Goal: Task Accomplishment & Management: Use online tool/utility

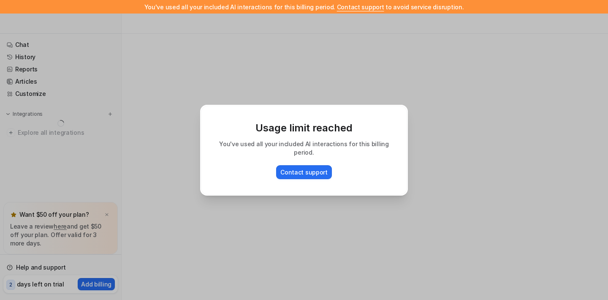
click at [298, 220] on div "Usage limit reached You've used all your included AI interactions for this bill…" at bounding box center [303, 150] width 221 height 300
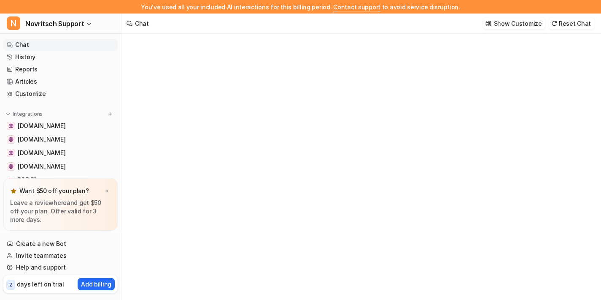
type textarea "**********"
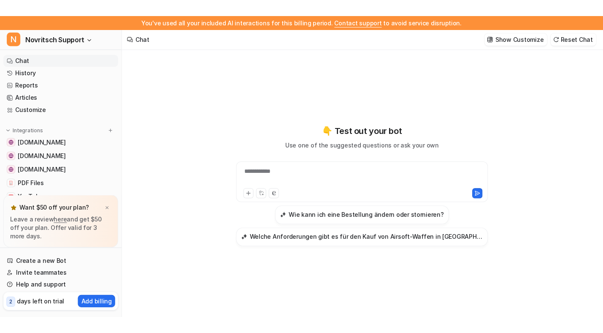
scroll to position [14, 0]
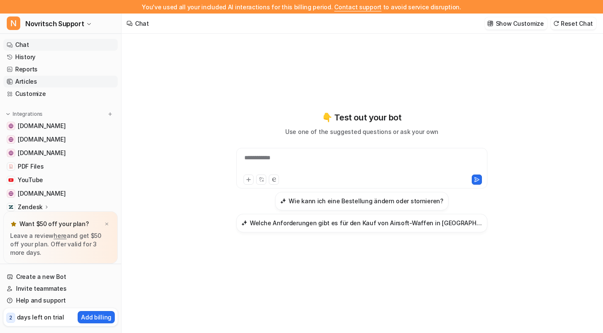
click at [49, 80] on link "Articles" at bounding box center [60, 82] width 114 height 12
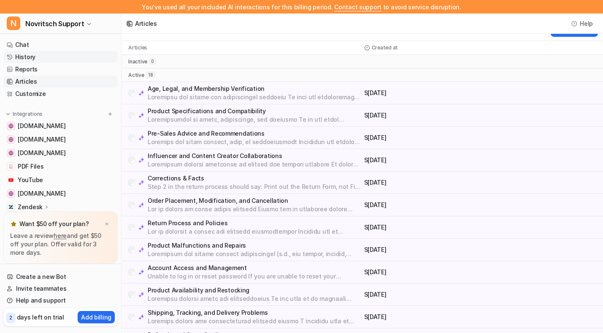
click at [38, 60] on link "History" at bounding box center [60, 57] width 114 height 12
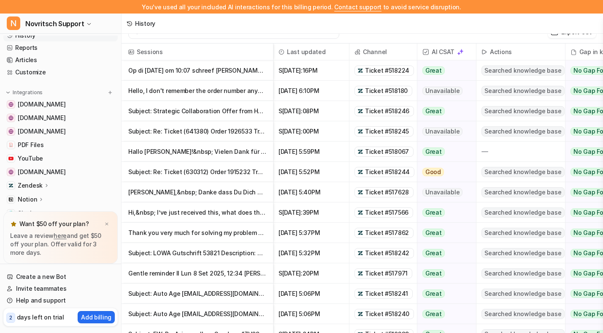
scroll to position [40, 0]
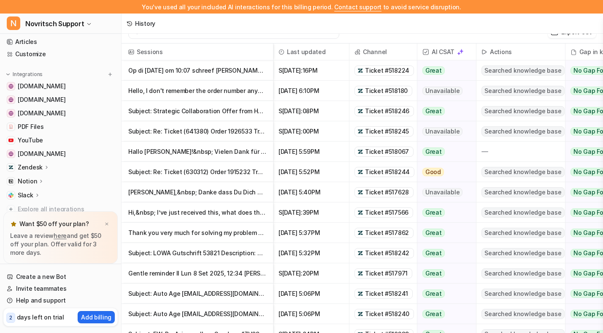
click at [37, 165] on p "Zendesk" at bounding box center [30, 167] width 25 height 8
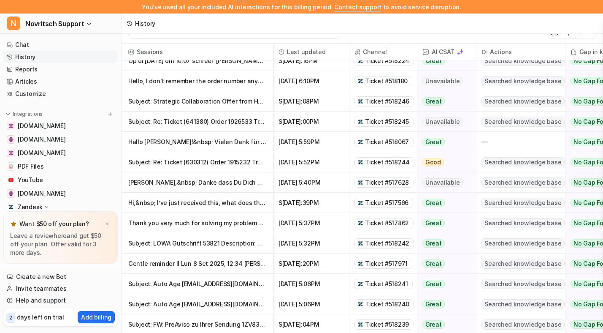
scroll to position [0, 0]
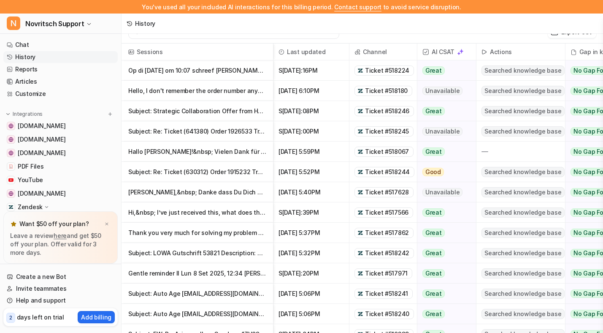
click at [225, 74] on p "Op di [DATE] om 10:07 schreef [PERSON_NAME] (Novritsch) &lt;verification@novrit…" at bounding box center [197, 70] width 138 height 20
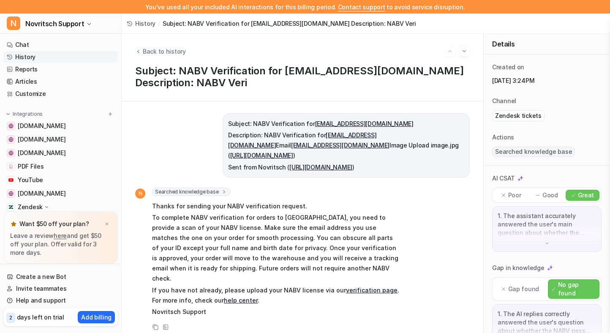
click at [152, 48] on span "Back to history" at bounding box center [164, 51] width 43 height 9
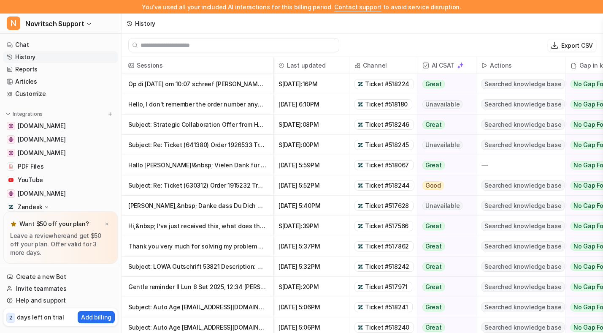
click at [207, 101] on p "Hello, I don't remember the order number anymore, sorry, but my new email addres" at bounding box center [197, 104] width 138 height 20
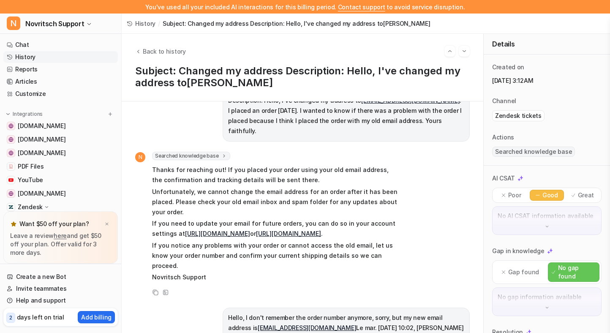
scroll to position [38, 0]
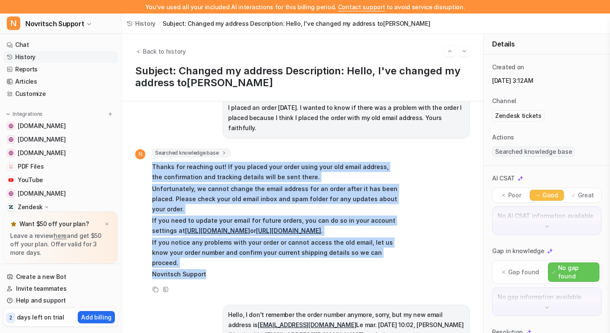
drag, startPoint x: 150, startPoint y: 156, endPoint x: 236, endPoint y: 265, distance: 138.8
click at [236, 265] on div "N Searched knowledge base search_queries : [ "change of email address after ord…" at bounding box center [267, 215] width 264 height 132
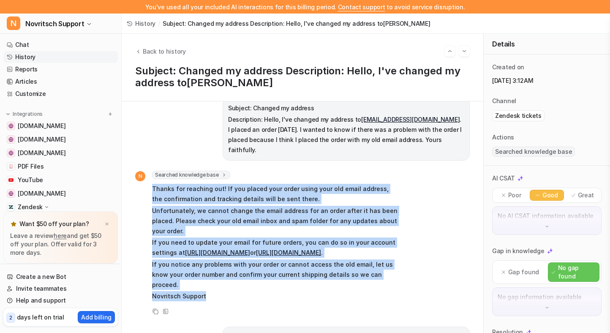
scroll to position [13, 0]
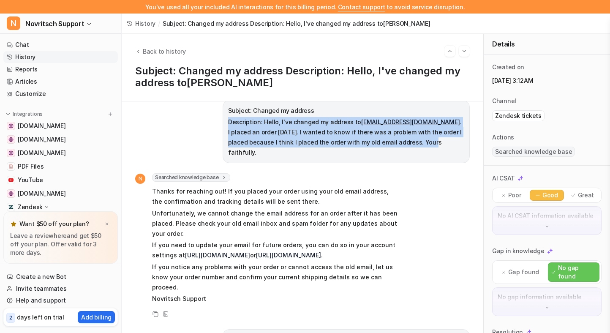
drag, startPoint x: 220, startPoint y: 122, endPoint x: 408, endPoint y: 143, distance: 188.6
click at [407, 143] on p "Description: Hello, I've changed my address to [EMAIL_ADDRESS][DOMAIN_NAME] . I…" at bounding box center [346, 137] width 236 height 41
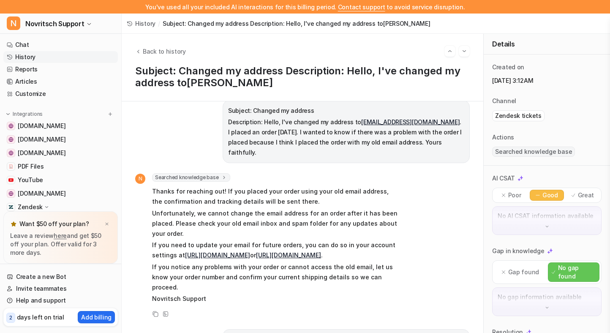
click at [454, 146] on p "Description: Hello, I've changed my address to [EMAIL_ADDRESS][DOMAIN_NAME] . I…" at bounding box center [346, 137] width 236 height 41
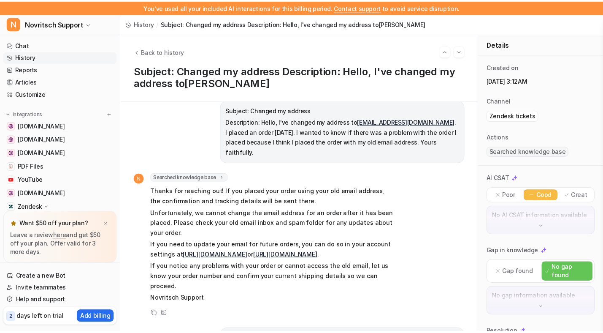
scroll to position [0, 0]
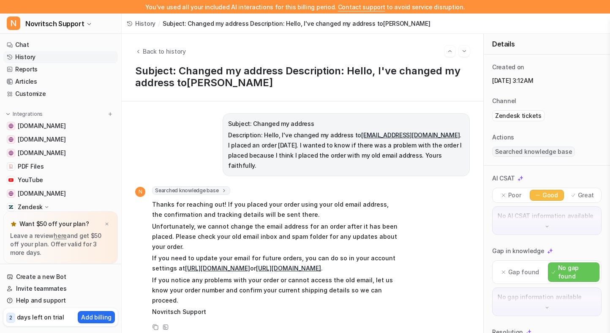
drag, startPoint x: 450, startPoint y: 141, endPoint x: 219, endPoint y: 124, distance: 231.9
click at [222, 124] on div "Subject: Changed my address Description: Hello, I've changed my address to [EMA…" at bounding box center [345, 144] width 247 height 63
copy span "Subject: Changed my address Description: Hello, I've changed my address to [EMA…"
click at [35, 47] on link "Chat" at bounding box center [60, 45] width 114 height 12
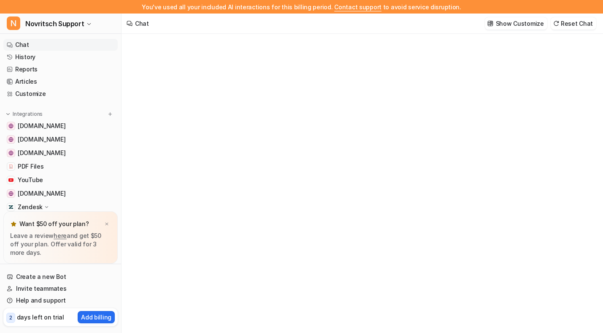
click at [93, 41] on link "Chat" at bounding box center [60, 45] width 114 height 12
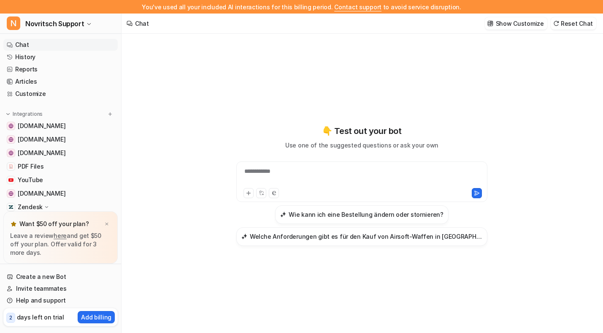
click at [271, 165] on div "**********" at bounding box center [361, 181] width 251 height 41
click at [271, 175] on div at bounding box center [361, 176] width 247 height 19
paste div
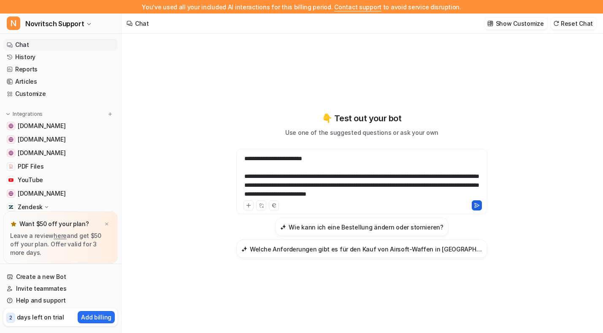
click at [476, 208] on button at bounding box center [477, 205] width 10 height 10
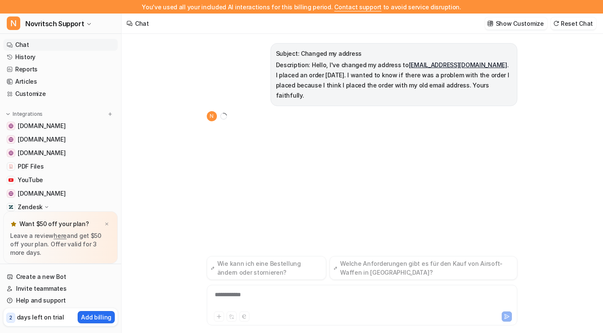
scroll to position [14, 0]
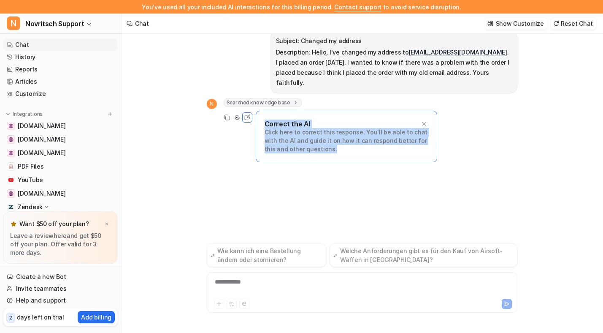
drag, startPoint x: 264, startPoint y: 113, endPoint x: 327, endPoint y: 141, distance: 68.8
click at [327, 141] on div "Correct the AI Click here to correct this response. You'll be able to chat with…" at bounding box center [347, 136] width 182 height 51
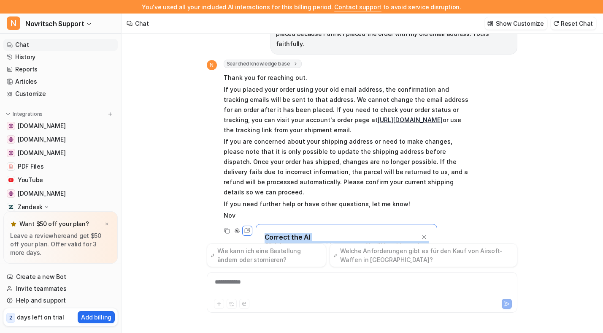
scroll to position [50, 0]
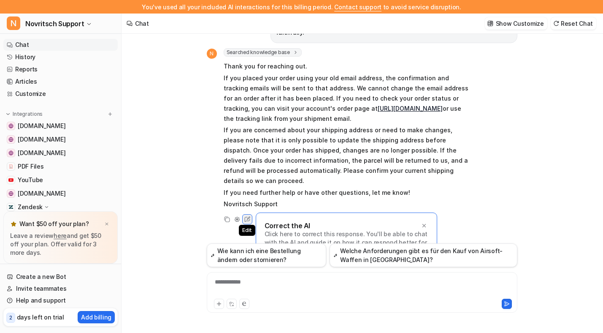
click at [249, 214] on icon at bounding box center [247, 219] width 11 height 11
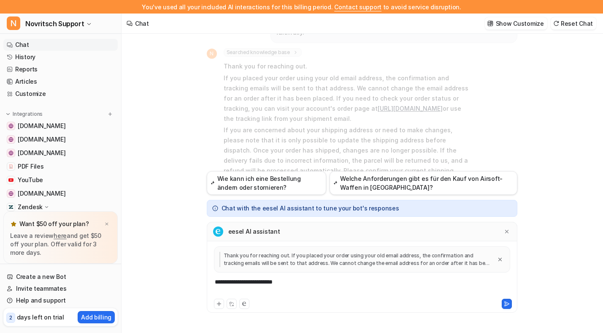
click at [276, 289] on div "**********" at bounding box center [362, 286] width 306 height 19
drag, startPoint x: 228, startPoint y: 233, endPoint x: 280, endPoint y: 233, distance: 51.9
click at [280, 233] on div "eesel AI assistant" at bounding box center [362, 231] width 311 height 19
click at [297, 277] on div "**********" at bounding box center [362, 286] width 306 height 19
click at [504, 299] on icon at bounding box center [507, 304] width 6 height 6
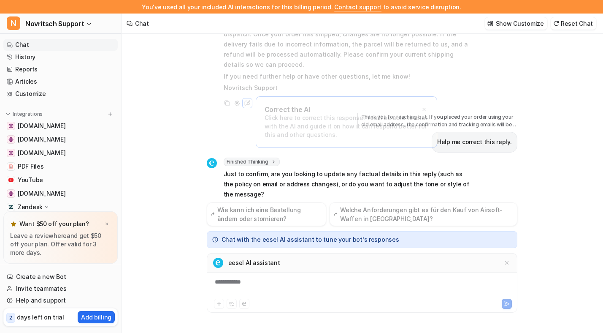
scroll to position [176, 0]
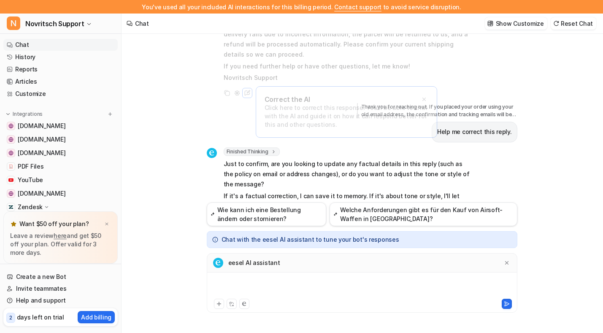
click at [256, 285] on div at bounding box center [362, 286] width 306 height 19
drag, startPoint x: 239, startPoint y: 282, endPoint x: 188, endPoint y: 282, distance: 50.7
click at [188, 282] on div "Subject: Changed my address Description: Hello, I've changed my address to [EMA…" at bounding box center [362, 176] width 481 height 312
click at [239, 288] on div "********" at bounding box center [362, 286] width 306 height 19
drag, startPoint x: 248, startPoint y: 286, endPoint x: 206, endPoint y: 286, distance: 42.2
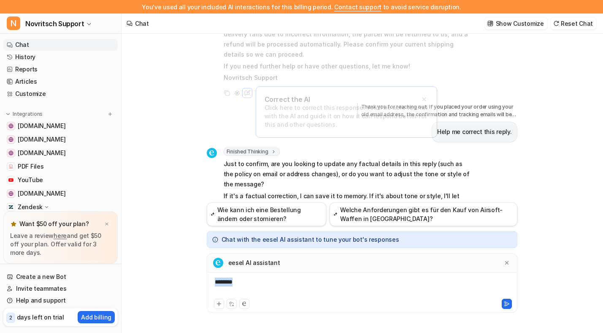
click at [206, 286] on div "Subject: Changed my address Description: Hello, I've changed my address to [EMA…" at bounding box center [362, 176] width 324 height 312
click at [164, 179] on div "Subject: Changed my address Description: Hello, I've changed my address to [EMA…" at bounding box center [362, 176] width 481 height 312
click at [54, 84] on link "Articles" at bounding box center [60, 82] width 114 height 12
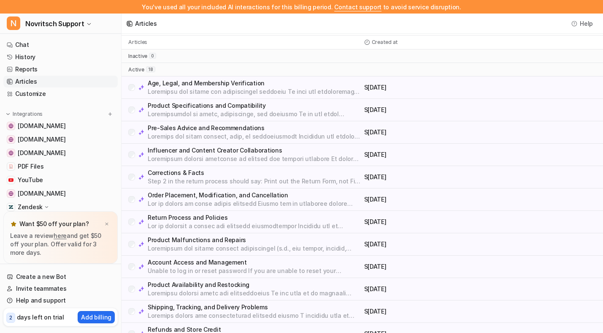
scroll to position [19, 0]
click at [163, 173] on p "Corrections & Facts" at bounding box center [254, 172] width 213 height 8
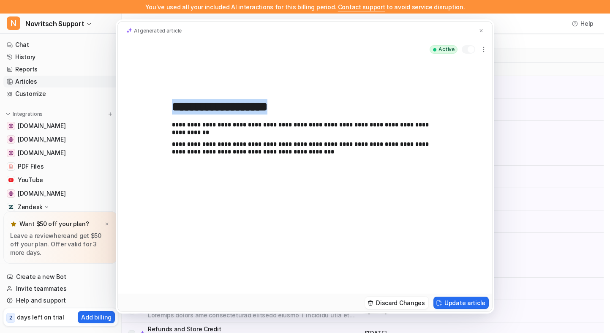
drag, startPoint x: 171, startPoint y: 125, endPoint x: 402, endPoint y: 127, distance: 230.5
click at [402, 127] on div "**********" at bounding box center [305, 176] width 374 height 235
click at [430, 123] on p "**********" at bounding box center [305, 125] width 266 height 8
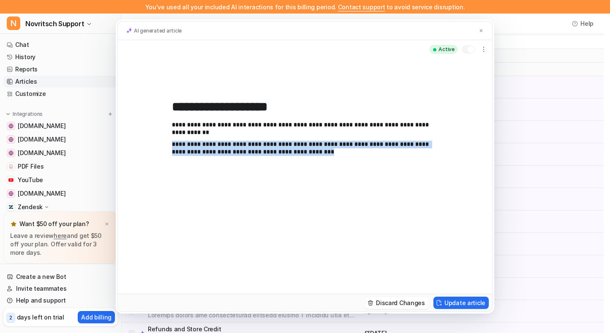
drag, startPoint x: 305, startPoint y: 158, endPoint x: 161, endPoint y: 140, distance: 145.1
click at [161, 140] on div "**********" at bounding box center [305, 176] width 374 height 235
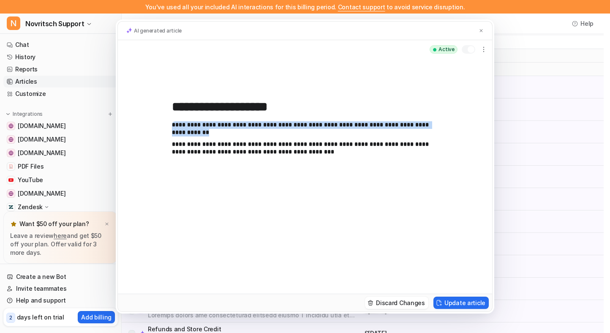
drag, startPoint x: 173, startPoint y: 126, endPoint x: 465, endPoint y: 125, distance: 292.1
click at [478, 125] on div "**********" at bounding box center [305, 176] width 374 height 235
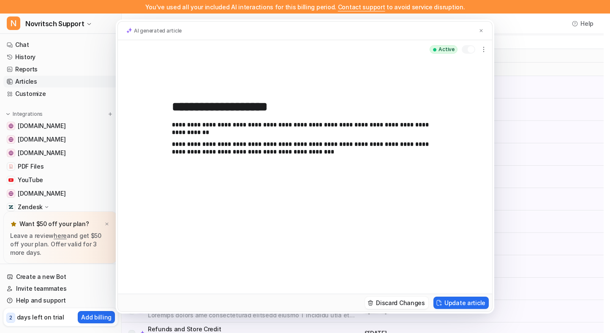
click at [358, 151] on p "**********" at bounding box center [305, 148] width 266 height 15
click at [553, 151] on div "**********" at bounding box center [305, 166] width 610 height 333
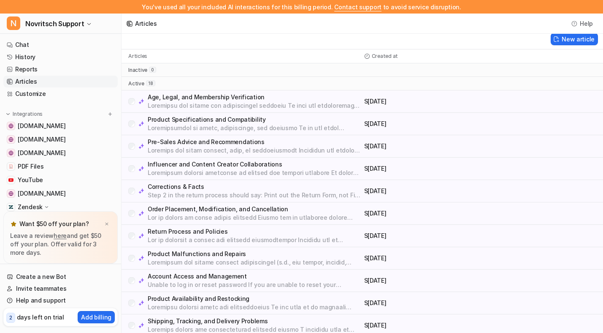
scroll to position [0, 0]
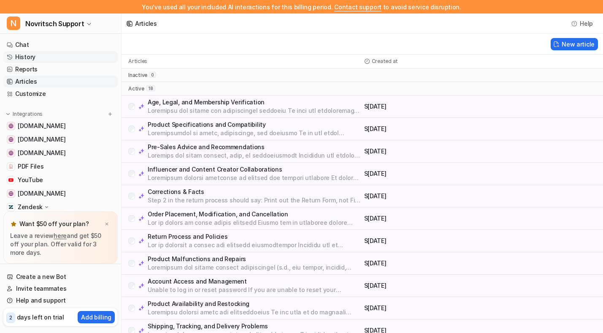
click at [37, 54] on link "History" at bounding box center [60, 57] width 114 height 12
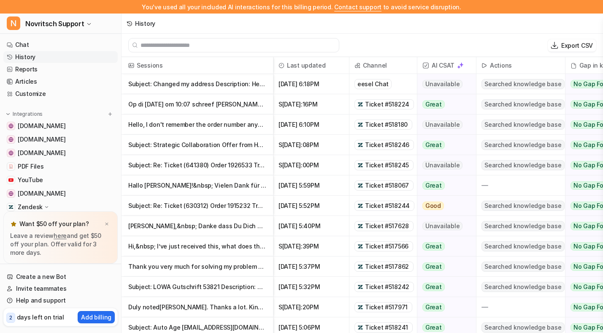
click at [234, 89] on p "Subject: Changed my address Description: Hello, I've changed my address to[PERS…" at bounding box center [197, 84] width 138 height 20
click at [215, 108] on p "Op di [DATE] om 10:07 schreef [PERSON_NAME] (Novritsch) &lt;verification@novrit…" at bounding box center [197, 104] width 138 height 20
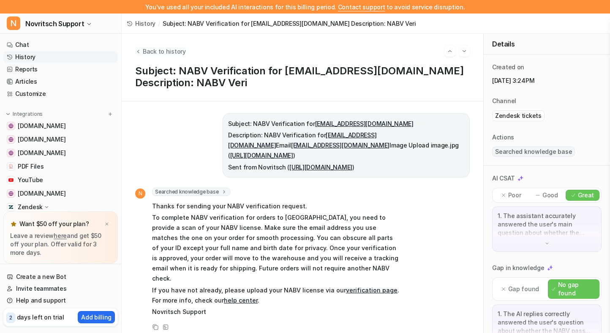
click at [175, 49] on span "Back to history" at bounding box center [164, 51] width 43 height 9
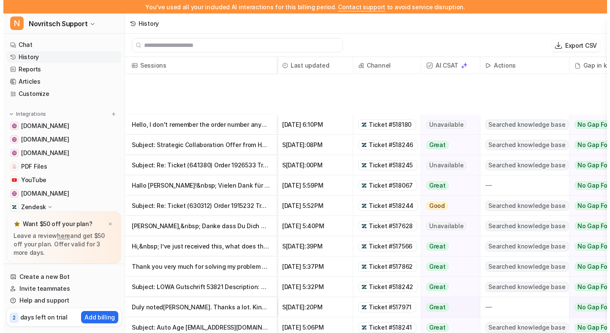
scroll to position [171, 0]
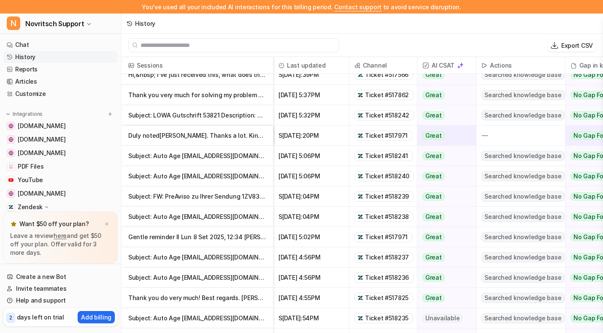
click at [214, 200] on p "Subject: FW: PreAviso zu Ihrer Sendung 1ZV834V86808551927 [ ref:!00D5I0GLhK.!" at bounding box center [197, 196] width 138 height 20
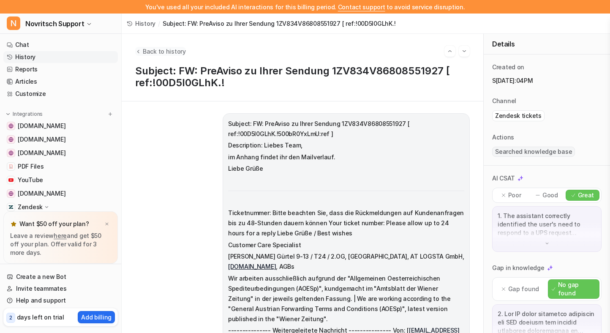
click at [161, 52] on span "Back to history" at bounding box center [164, 51] width 43 height 9
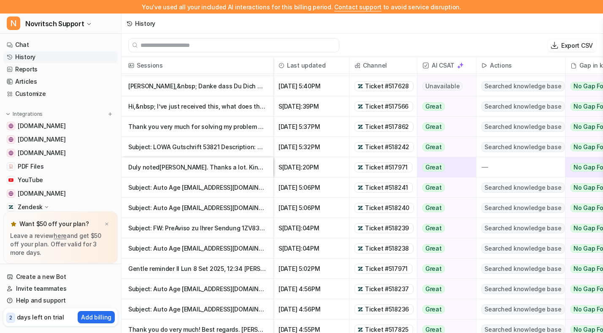
scroll to position [173, 0]
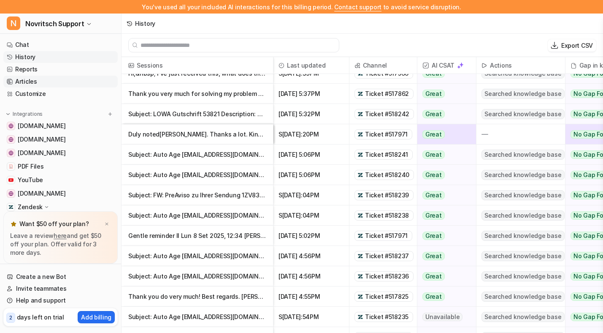
click at [14, 81] on link "Articles" at bounding box center [60, 82] width 114 height 12
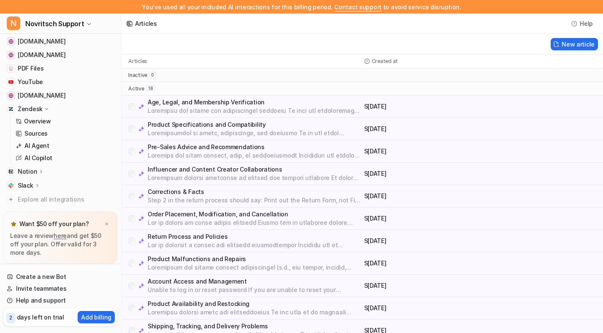
click at [128, 95] on div "active 18" at bounding box center [363, 89] width 482 height 14
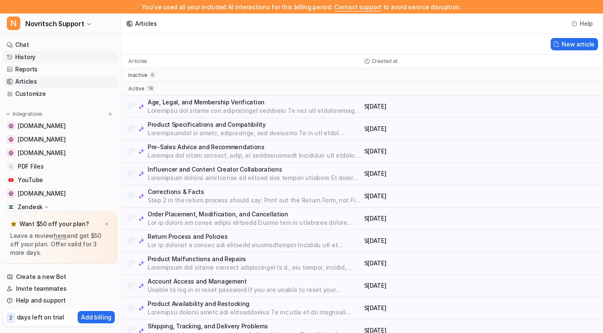
click at [59, 59] on link "History" at bounding box center [60, 57] width 114 height 12
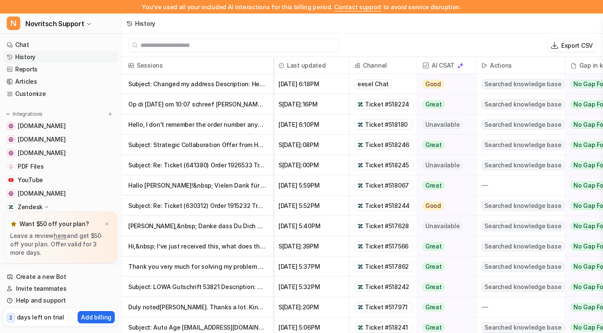
click at [241, 48] on input "text" at bounding box center [238, 45] width 194 height 14
click at [363, 43] on div "Export CSV" at bounding box center [363, 45] width 482 height 23
click at [357, 44] on div "Export CSV" at bounding box center [363, 45] width 482 height 23
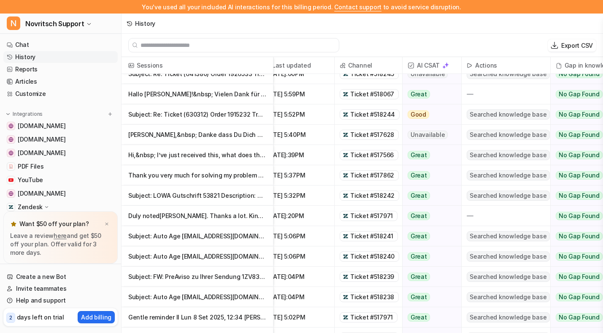
scroll to position [0, 15]
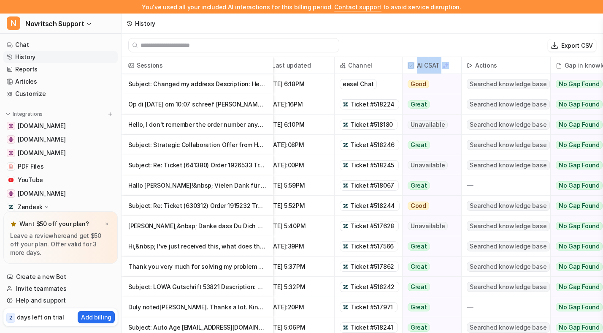
drag, startPoint x: 415, startPoint y: 67, endPoint x: 447, endPoint y: 68, distance: 32.1
click at [447, 68] on span "AI CSAT" at bounding box center [432, 65] width 52 height 17
click at [459, 38] on div "Export CSV" at bounding box center [363, 45] width 482 height 23
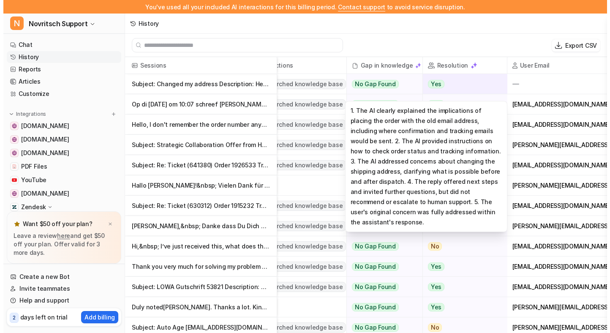
scroll to position [0, 0]
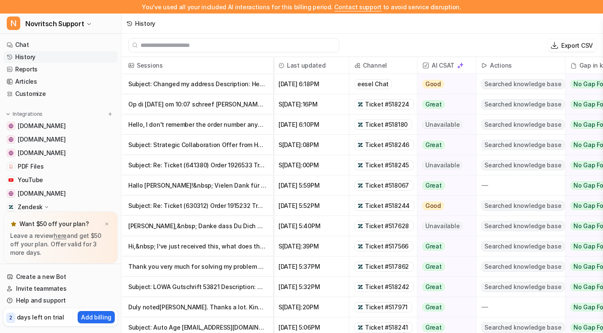
click at [235, 82] on p "Subject: Changed my address Description: Hello, I've changed my address to[PERS…" at bounding box center [197, 84] width 138 height 20
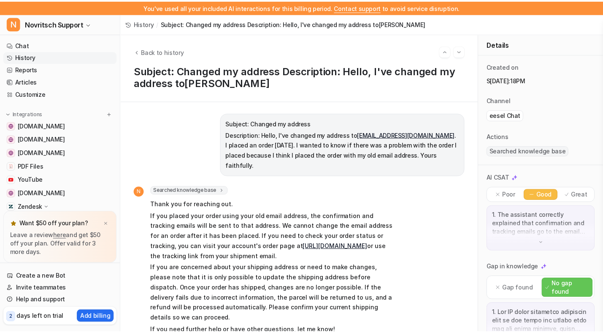
scroll to position [23, 0]
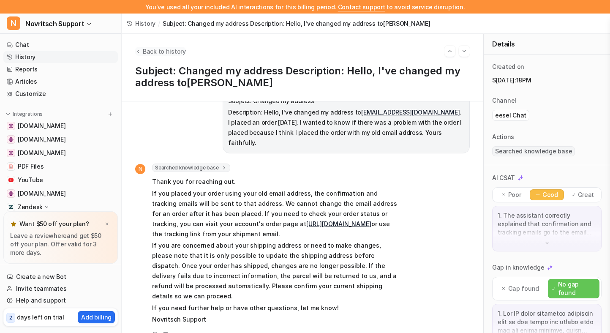
click at [165, 50] on span "Back to history" at bounding box center [164, 51] width 43 height 9
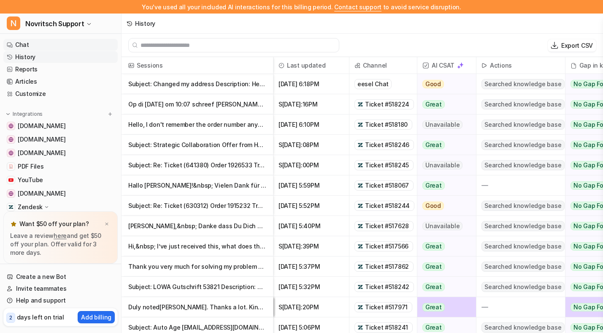
click at [68, 43] on link "Chat" at bounding box center [60, 45] width 114 height 12
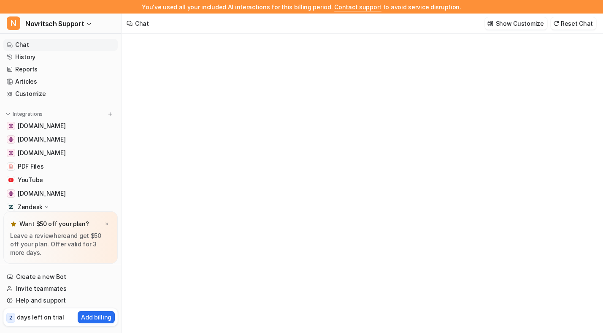
type textarea "**********"
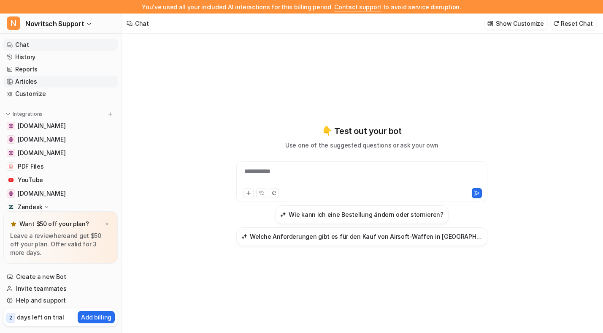
click at [46, 79] on link "Articles" at bounding box center [60, 82] width 114 height 12
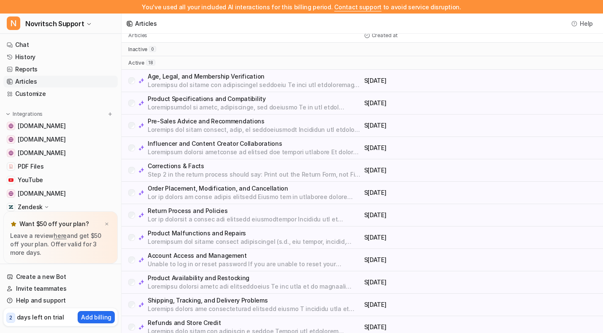
scroll to position [35, 0]
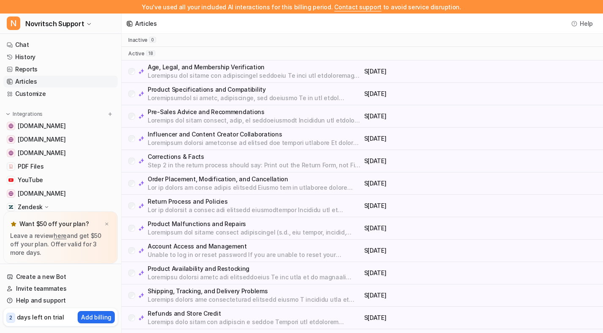
click at [187, 152] on p "Corrections & Facts" at bounding box center [254, 156] width 213 height 8
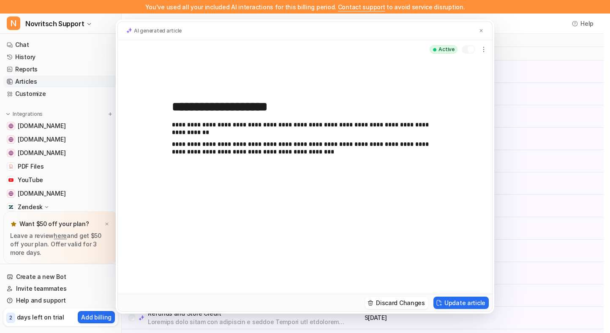
click at [292, 149] on p "**********" at bounding box center [305, 148] width 266 height 15
click at [98, 146] on div "**********" at bounding box center [305, 166] width 610 height 333
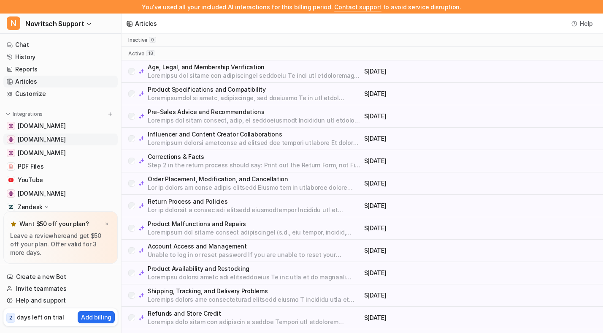
click at [51, 142] on span "[DOMAIN_NAME]" at bounding box center [42, 139] width 48 height 8
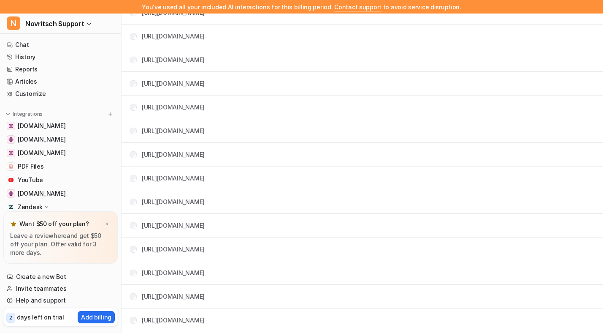
scroll to position [331, 0]
drag, startPoint x: 140, startPoint y: 129, endPoint x: 195, endPoint y: 129, distance: 55.7
click at [195, 129] on div "[URL][DOMAIN_NAME]" at bounding box center [167, 130] width 75 height 9
copy link "[URL]"
click at [53, 149] on span "[DOMAIN_NAME]" at bounding box center [42, 153] width 48 height 8
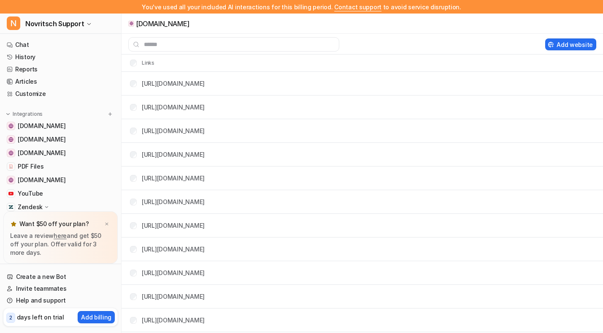
scroll to position [1879, 0]
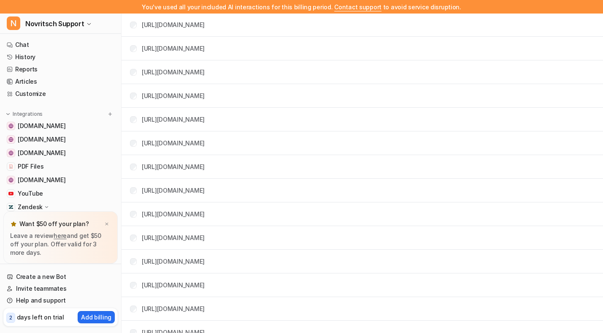
click at [263, 171] on tr "[URL][DOMAIN_NAME]" at bounding box center [363, 167] width 482 height 24
click at [130, 166] on tr "[URL][DOMAIN_NAME]" at bounding box center [363, 167] width 482 height 24
click at [49, 44] on link "Chat" at bounding box center [60, 45] width 114 height 12
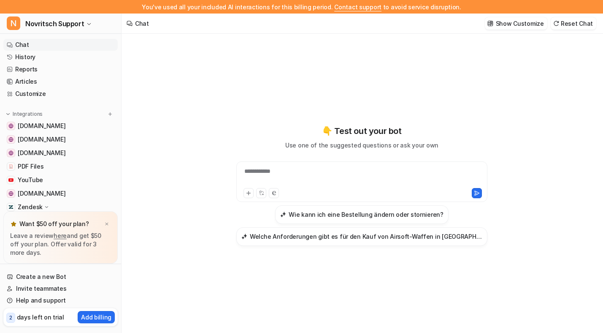
click at [271, 170] on div "**********" at bounding box center [361, 176] width 247 height 19
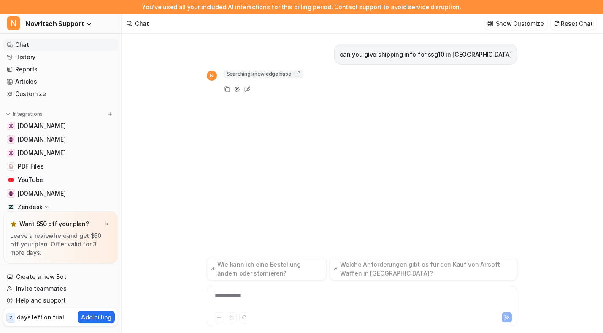
scroll to position [14, 0]
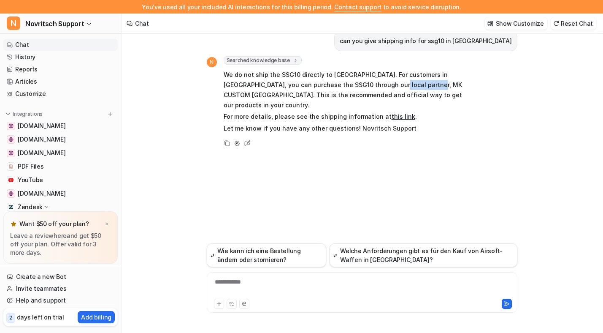
drag, startPoint x: 355, startPoint y: 83, endPoint x: 404, endPoint y: 83, distance: 48.5
click at [404, 83] on p "We do not ship the SSG10 directly to [GEOGRAPHIC_DATA]. For customers in [GEOGR…" at bounding box center [347, 90] width 247 height 41
click at [397, 138] on div "Copy Adjust Tone Edit" at bounding box center [339, 143] width 264 height 10
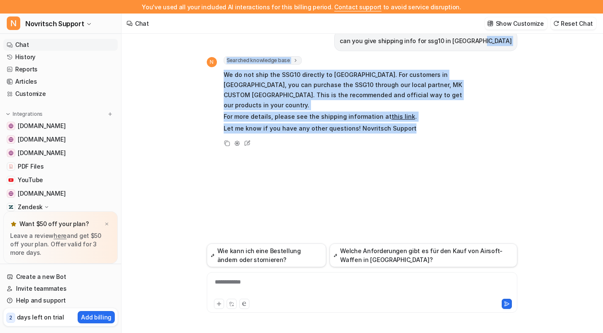
drag, startPoint x: 382, startPoint y: 46, endPoint x: 431, endPoint y: 127, distance: 94.3
click at [431, 128] on div "can you give shipping info for ssg10 in [GEOGRAPHIC_DATA] N Searched knowledge …" at bounding box center [362, 131] width 311 height 223
click at [431, 138] on div "Copy Adjust Tone Edit" at bounding box center [339, 143] width 264 height 10
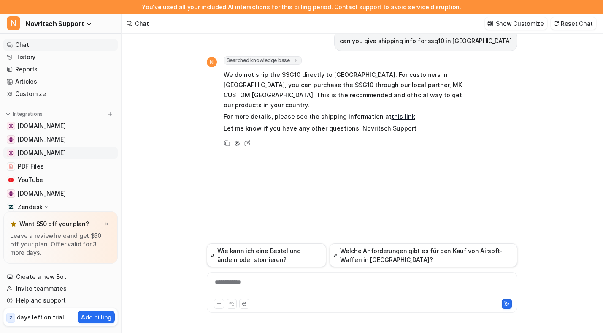
click at [56, 154] on span "[DOMAIN_NAME]" at bounding box center [42, 153] width 48 height 8
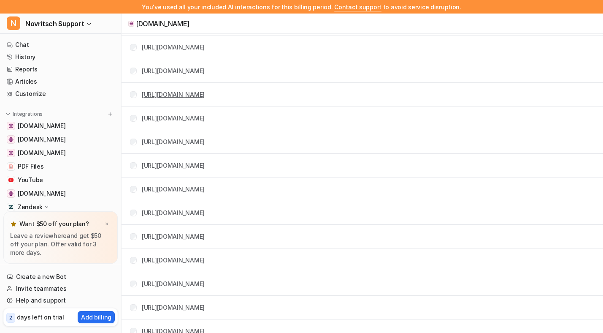
scroll to position [48, 0]
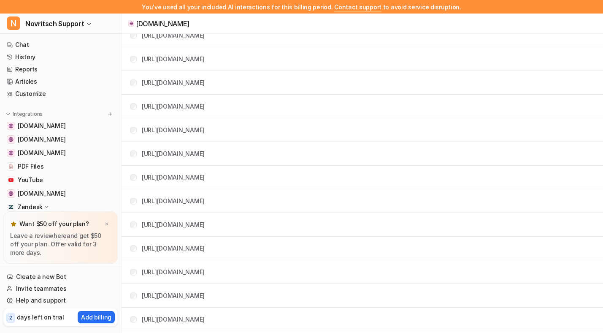
click at [365, 133] on tr "[URL][DOMAIN_NAME]" at bounding box center [363, 130] width 482 height 24
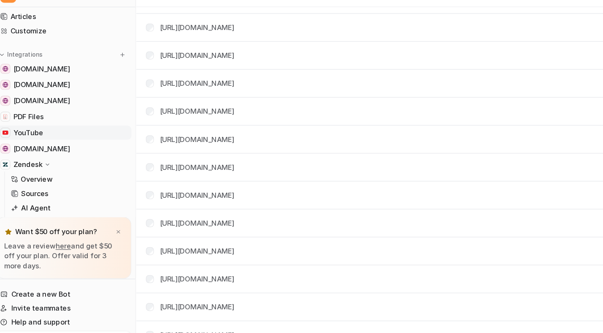
scroll to position [43, 0]
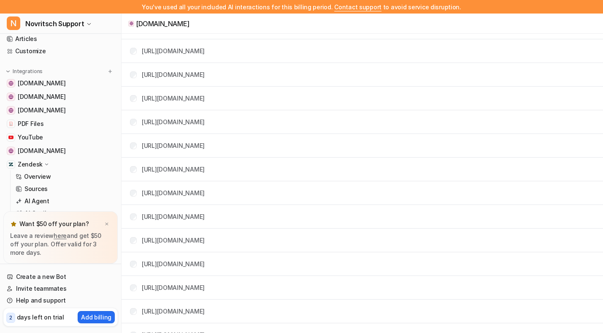
click at [37, 161] on p "Zendesk" at bounding box center [30, 164] width 25 height 8
click at [24, 153] on span "[DOMAIN_NAME]" at bounding box center [42, 150] width 48 height 8
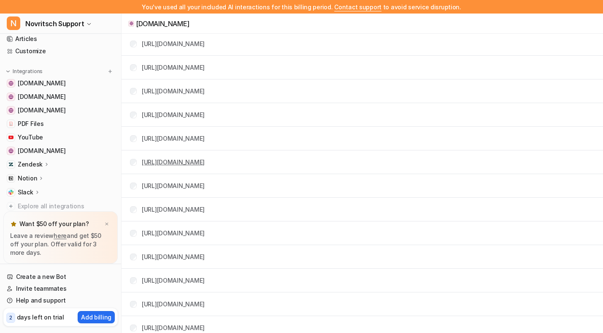
drag, startPoint x: 313, startPoint y: 159, endPoint x: 237, endPoint y: 163, distance: 76.5
click at [237, 163] on tr "[URL][DOMAIN_NAME]" at bounding box center [363, 162] width 482 height 24
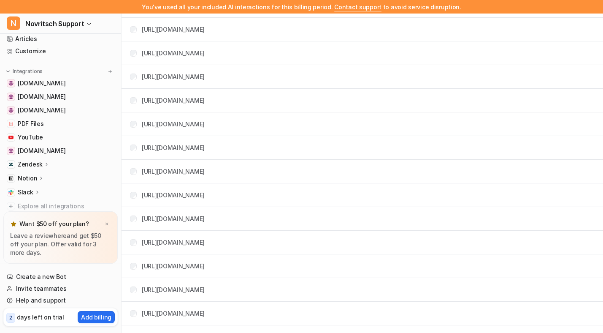
scroll to position [481, 0]
drag, startPoint x: 312, startPoint y: 120, endPoint x: 227, endPoint y: 120, distance: 84.4
click at [227, 120] on tr "[URL][DOMAIN_NAME]" at bounding box center [363, 123] width 482 height 24
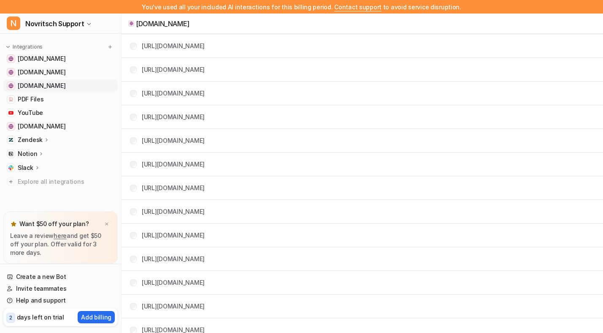
scroll to position [62, 0]
click at [44, 140] on icon at bounding box center [47, 139] width 6 height 6
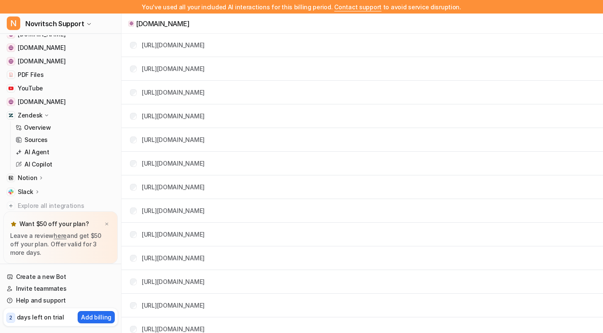
scroll to position [0, 0]
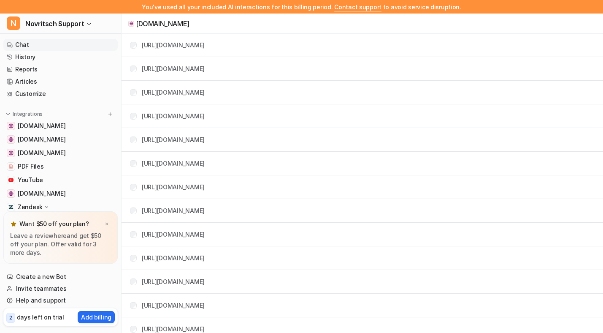
click at [33, 41] on link "Chat" at bounding box center [60, 45] width 114 height 12
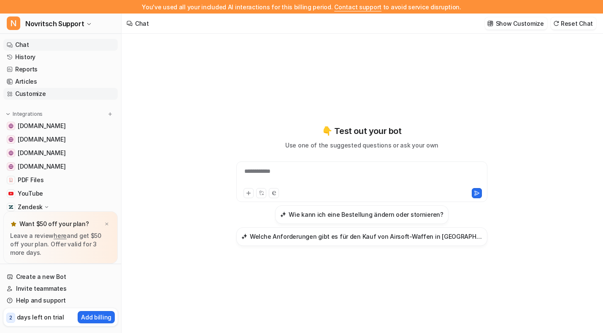
click at [55, 90] on link "Customize" at bounding box center [60, 94] width 114 height 12
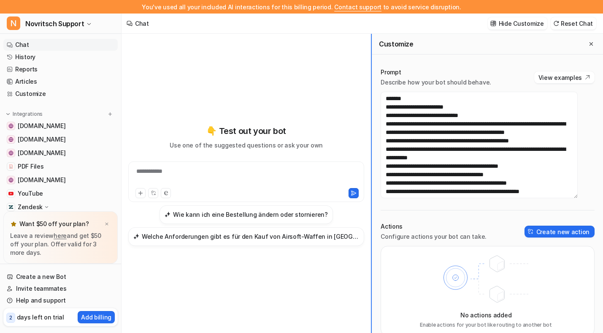
click at [371, 108] on div "**********" at bounding box center [363, 190] width 482 height 312
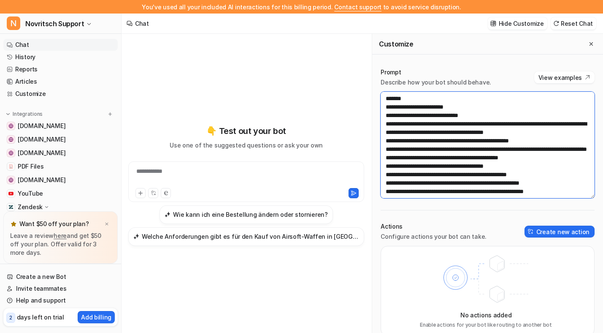
click at [425, 97] on textarea at bounding box center [488, 145] width 214 height 106
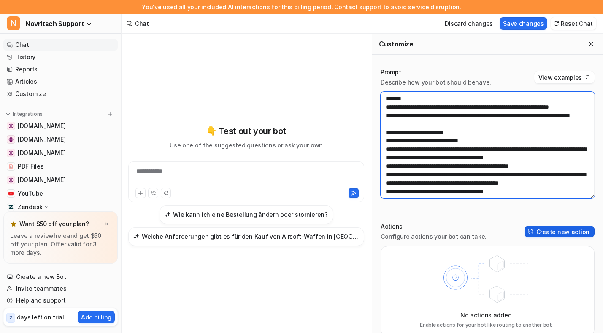
type textarea "**********"
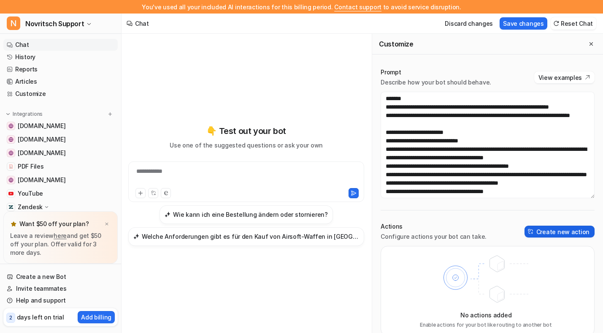
click at [534, 230] on img at bounding box center [531, 231] width 6 height 6
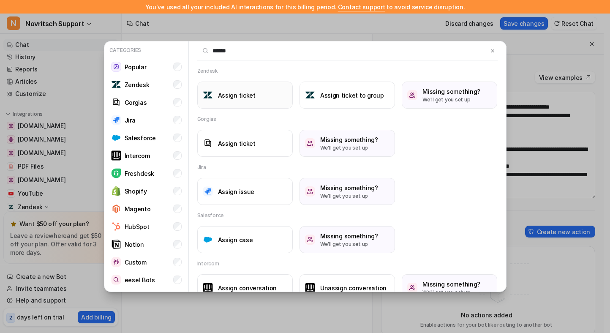
type input "******"
click at [242, 102] on button "Assign ticket" at bounding box center [244, 94] width 95 height 27
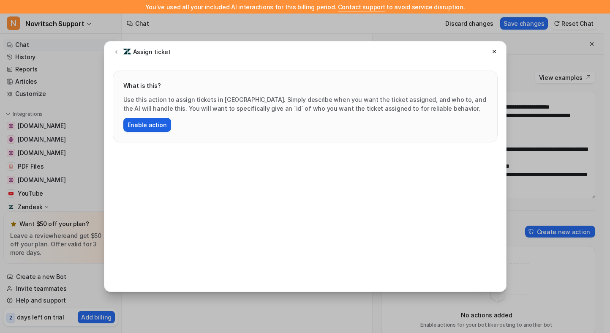
click at [160, 126] on button "Enable action" at bounding box center [147, 125] width 48 height 14
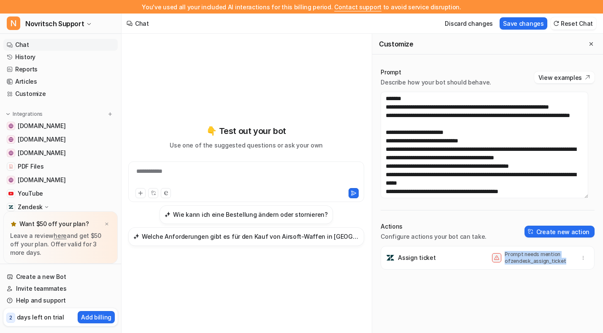
drag, startPoint x: 496, startPoint y: 261, endPoint x: 563, endPoint y: 261, distance: 67.5
click at [563, 261] on div "Prompt needs mention of zendesk_assign_ticket" at bounding box center [532, 258] width 80 height 14
click at [563, 261] on p "Prompt needs mention of zendesk_assign_ticket" at bounding box center [539, 258] width 68 height 14
drag, startPoint x: 561, startPoint y: 261, endPoint x: 499, endPoint y: 261, distance: 61.2
click at [505, 261] on p "Prompt needs mention of zendesk_assign_ticket" at bounding box center [539, 258] width 68 height 14
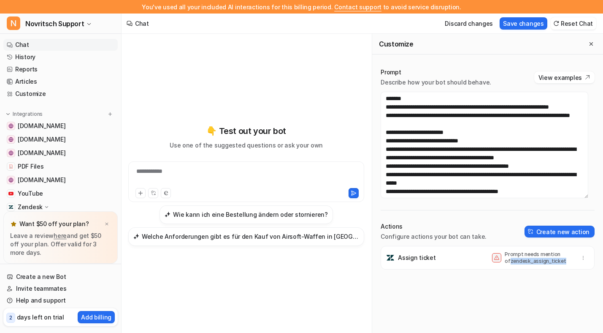
copy p "zendesk_assign_ticket"
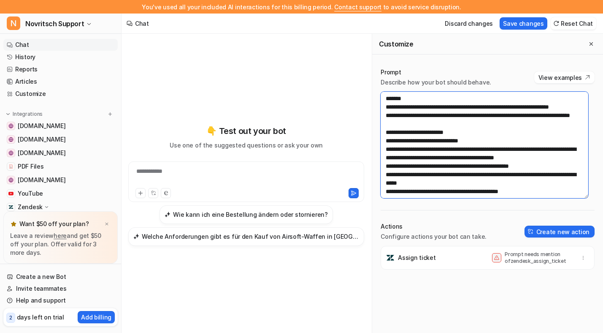
click at [479, 133] on textarea at bounding box center [485, 145] width 208 height 106
paste textarea "**********"
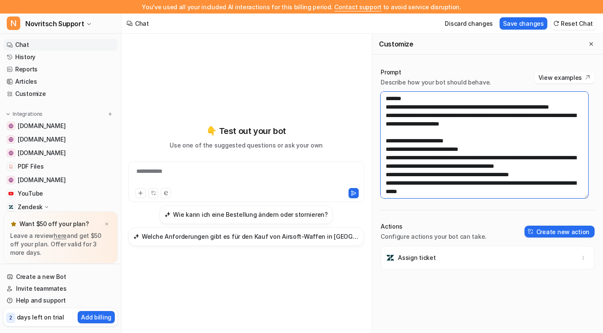
drag, startPoint x: 536, startPoint y: 137, endPoint x: 376, endPoint y: 123, distance: 161.5
click at [376, 123] on div "Prompt Describe how your bot should behave. View examples Actions Configure act…" at bounding box center [487, 207] width 231 height 295
click at [485, 136] on textarea at bounding box center [485, 145] width 208 height 106
click at [491, 125] on textarea at bounding box center [485, 145] width 208 height 106
click at [423, 111] on textarea at bounding box center [485, 145] width 208 height 106
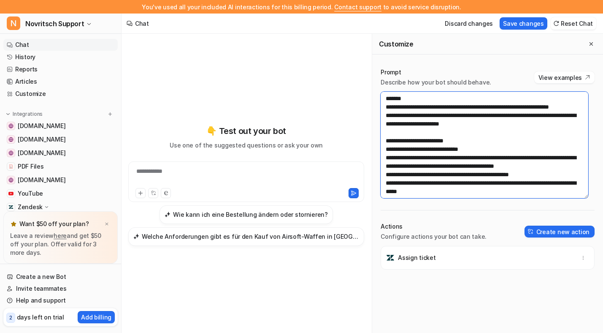
click at [487, 123] on textarea at bounding box center [485, 145] width 208 height 106
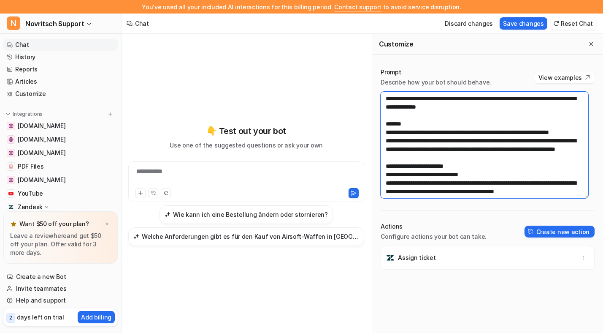
click at [466, 108] on textarea at bounding box center [485, 145] width 208 height 106
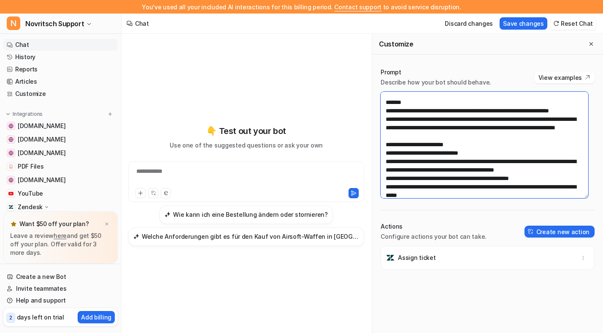
click at [486, 131] on textarea at bounding box center [485, 145] width 208 height 106
drag, startPoint x: 488, startPoint y: 146, endPoint x: 366, endPoint y: 129, distance: 124.1
click at [366, 129] on div "**********" at bounding box center [363, 190] width 482 height 312
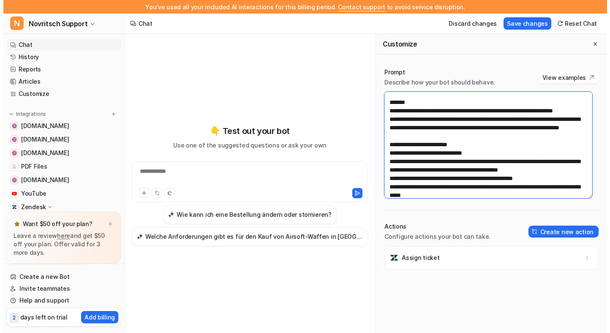
scroll to position [0, 0]
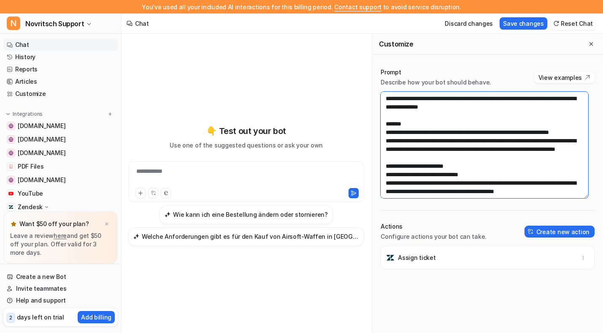
drag, startPoint x: 387, startPoint y: 100, endPoint x: 515, endPoint y: 174, distance: 148.5
click at [515, 174] on textarea at bounding box center [485, 145] width 208 height 106
type textarea "**********"
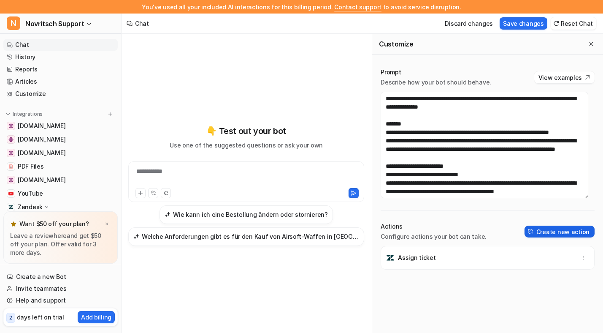
click at [547, 228] on button "Create new action" at bounding box center [560, 231] width 70 height 12
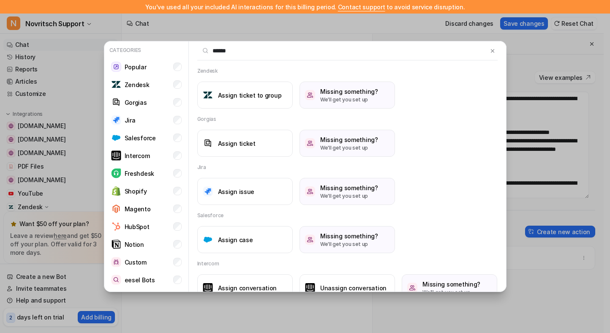
type input "*******"
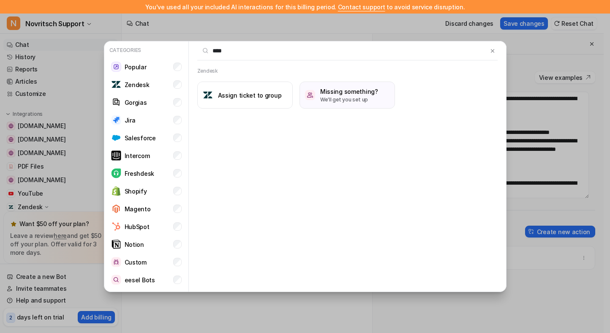
type input "*****"
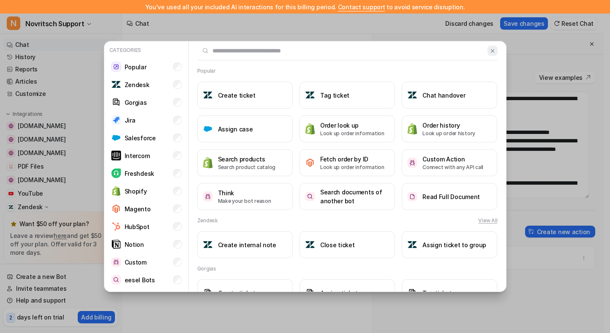
click at [489, 52] on img at bounding box center [492, 51] width 6 height 6
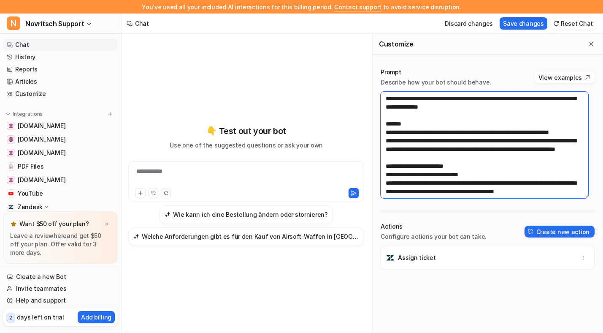
click at [444, 144] on textarea at bounding box center [485, 145] width 208 height 106
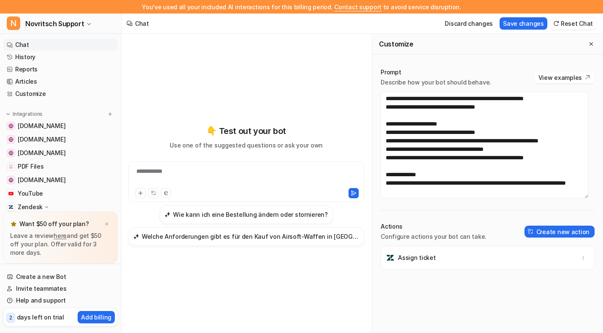
click at [515, 223] on div "Actions Configure actions your bot can take. Create new action" at bounding box center [488, 231] width 214 height 19
click at [574, 77] on button "View examples" at bounding box center [564, 77] width 60 height 12
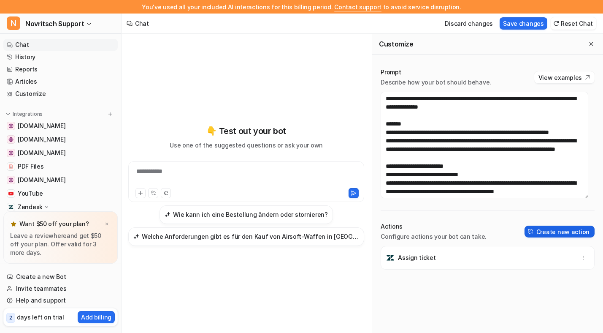
click at [550, 229] on button "Create new action" at bounding box center [560, 231] width 70 height 12
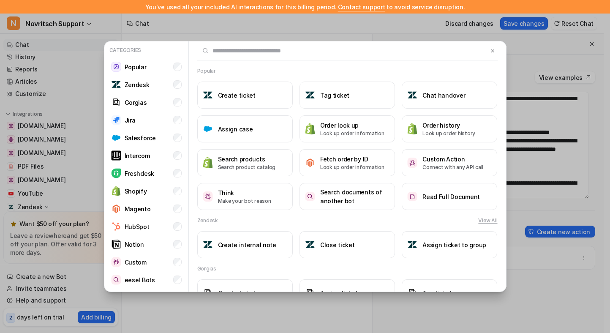
type input "*"
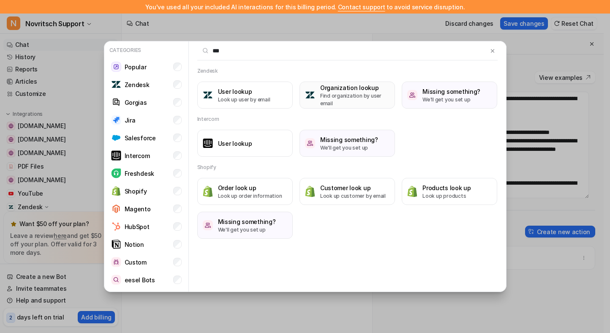
type input "****"
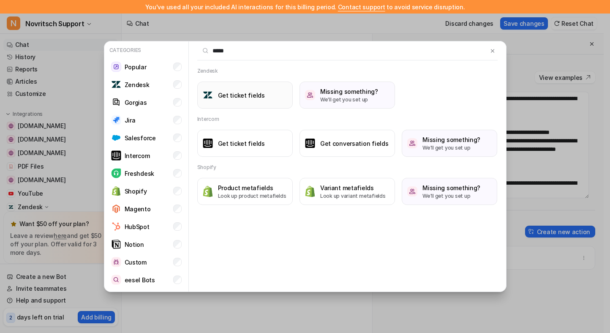
type input "*****"
click at [216, 103] on button "Get ticket fields" at bounding box center [244, 94] width 95 height 27
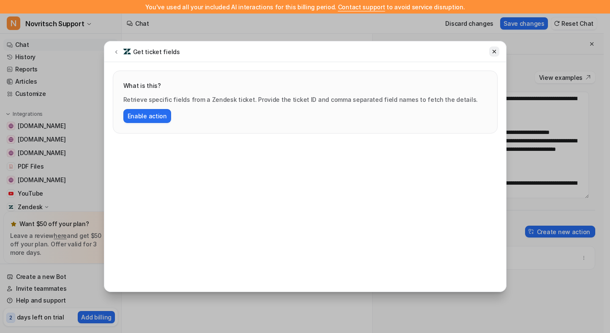
click at [495, 54] on icon at bounding box center [494, 52] width 6 height 6
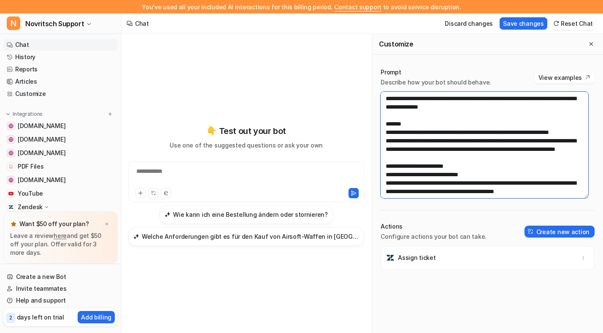
click at [488, 137] on textarea at bounding box center [485, 145] width 208 height 106
click at [472, 114] on textarea at bounding box center [485, 145] width 208 height 106
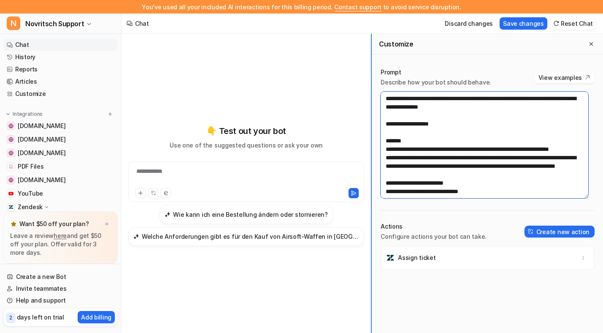
drag, startPoint x: 441, startPoint y: 124, endPoint x: 371, endPoint y: 124, distance: 69.6
click at [371, 124] on div "**********" at bounding box center [363, 190] width 482 height 312
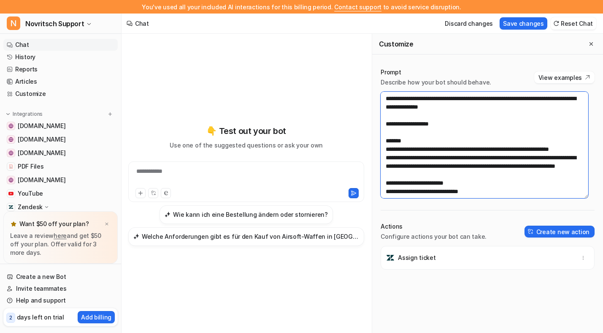
click at [387, 115] on textarea at bounding box center [485, 145] width 208 height 106
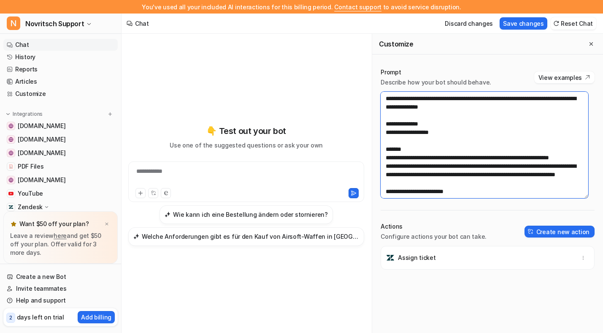
click at [425, 139] on textarea at bounding box center [485, 145] width 208 height 106
drag, startPoint x: 433, startPoint y: 134, endPoint x: 415, endPoint y: 134, distance: 18.6
click at [415, 134] on textarea at bounding box center [485, 145] width 208 height 106
click at [438, 140] on textarea at bounding box center [485, 145] width 208 height 106
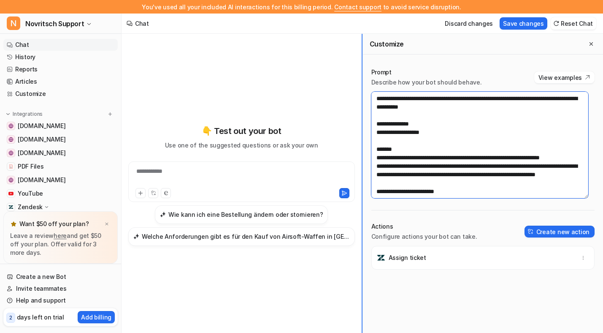
click at [301, 207] on div "**********" at bounding box center [363, 190] width 482 height 312
drag, startPoint x: 395, startPoint y: 110, endPoint x: 422, endPoint y: 179, distance: 73.9
click at [422, 178] on textarea at bounding box center [479, 145] width 217 height 106
click at [424, 128] on textarea at bounding box center [479, 145] width 217 height 106
type textarea "**********"
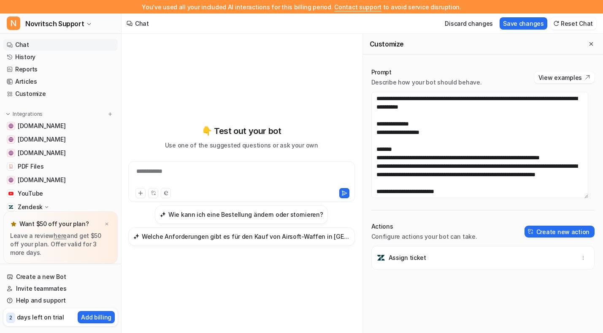
click at [183, 96] on div "**********" at bounding box center [241, 184] width 227 height 233
click at [75, 28] on span "Novritsch Support" at bounding box center [54, 24] width 59 height 12
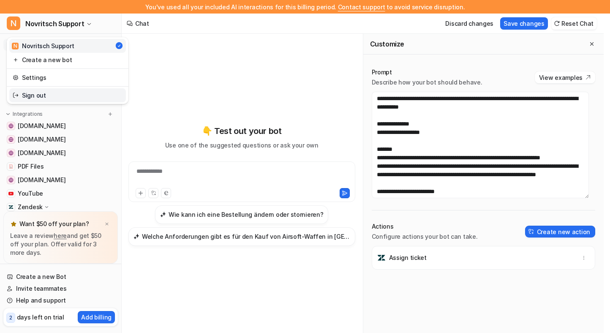
click at [68, 99] on link "Sign out" at bounding box center [67, 95] width 116 height 14
